Goal: Navigation & Orientation: Find specific page/section

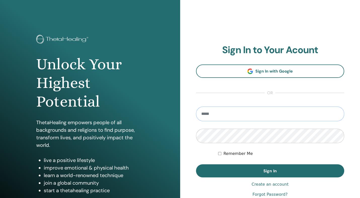
click at [248, 114] on input "email" at bounding box center [270, 113] width 148 height 15
type input "**********"
click at [196, 164] on button "Sign In" at bounding box center [270, 170] width 148 height 13
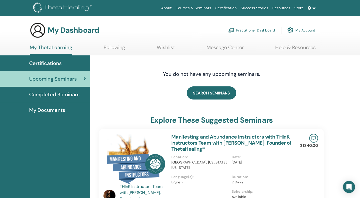
click at [173, 46] on link "Wishlist" at bounding box center [166, 49] width 18 height 10
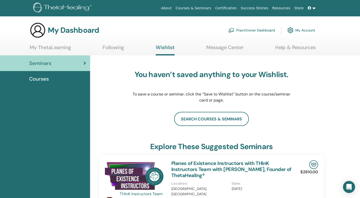
click at [296, 47] on link "Help & Resources" at bounding box center [295, 49] width 41 height 10
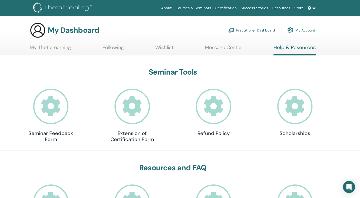
click at [259, 9] on link "Success Stories" at bounding box center [254, 8] width 31 height 9
